Goal: Navigation & Orientation: Find specific page/section

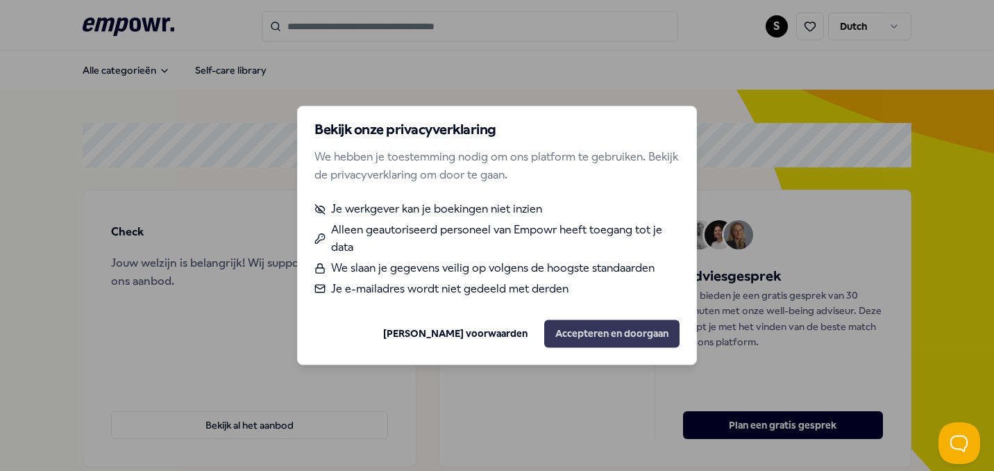
click at [644, 338] on button "Accepteren en doorgaan" at bounding box center [611, 334] width 135 height 28
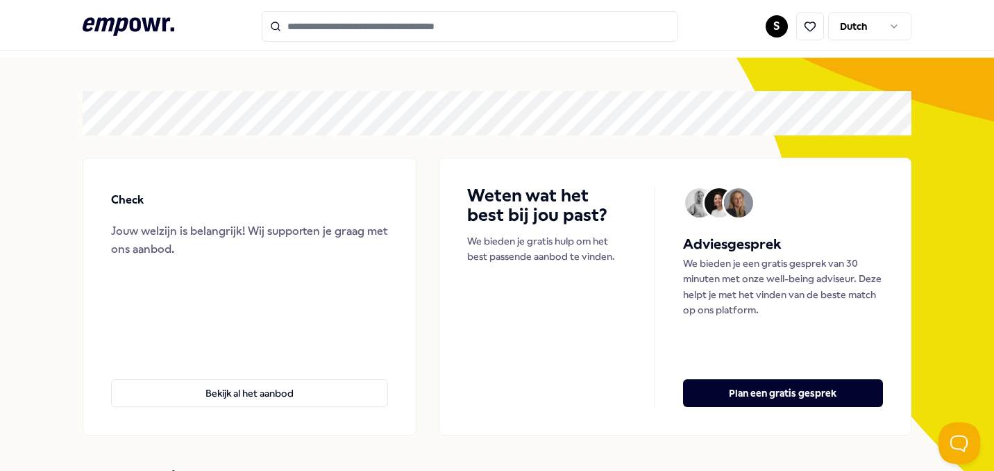
scroll to position [30, 0]
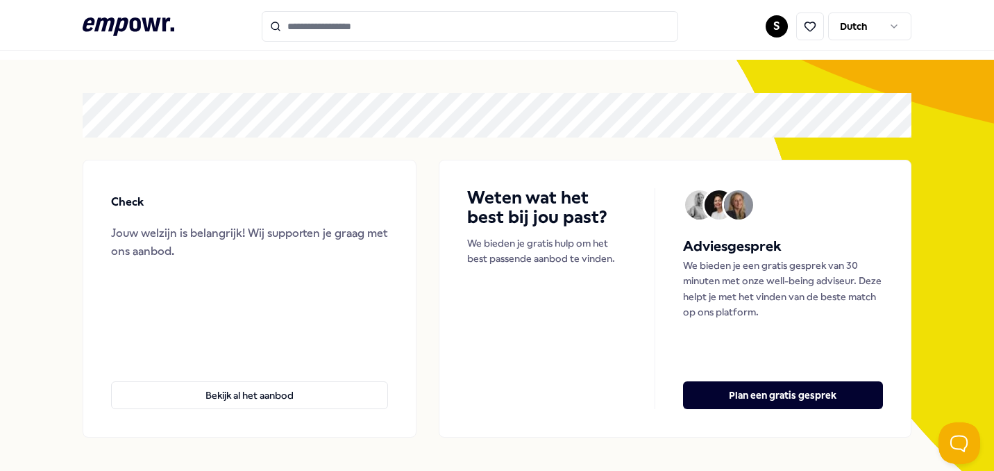
click at [773, 30] on html ".empowr-logo_svg__cls-1{fill:#03032f} S Dutch Alle categorieën Self-care librar…" at bounding box center [497, 235] width 994 height 471
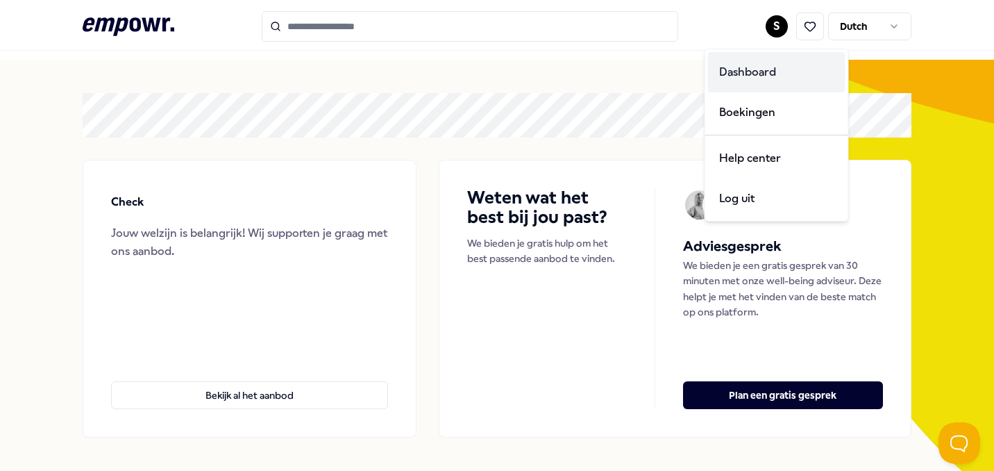
click at [786, 85] on div "Dashboard" at bounding box center [776, 72] width 137 height 40
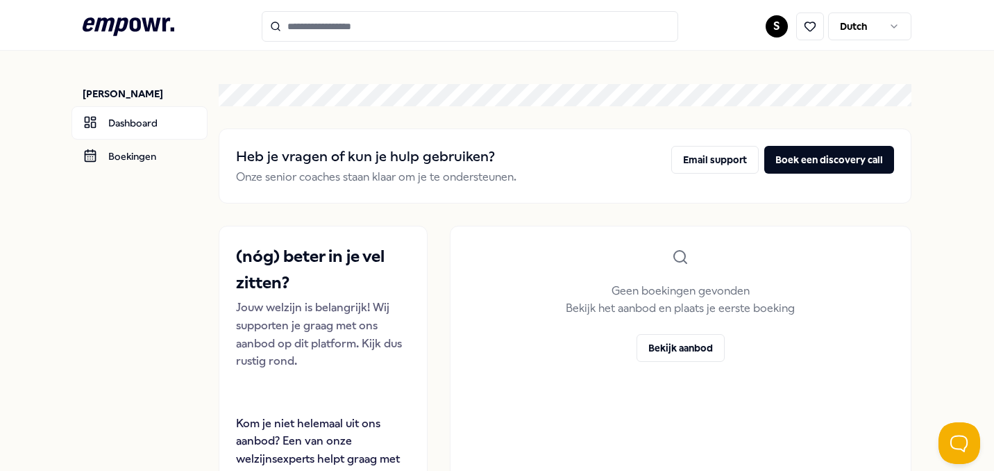
click at [164, 31] on icon ".empowr-logo_svg__cls-1{fill:#03032f}" at bounding box center [129, 27] width 92 height 26
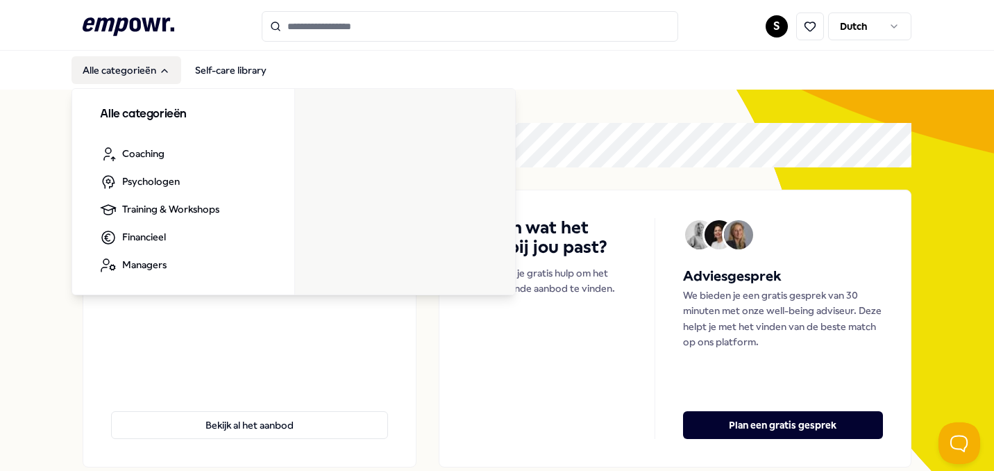
click at [154, 70] on button "Alle categorieën" at bounding box center [127, 70] width 110 height 28
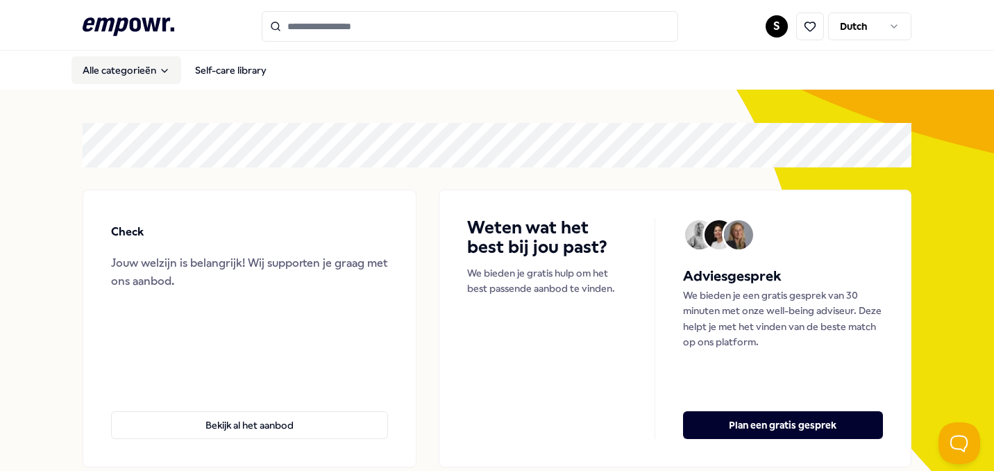
click at [154, 70] on button "Alle categorieën" at bounding box center [127, 70] width 110 height 28
